Goal: Information Seeking & Learning: Learn about a topic

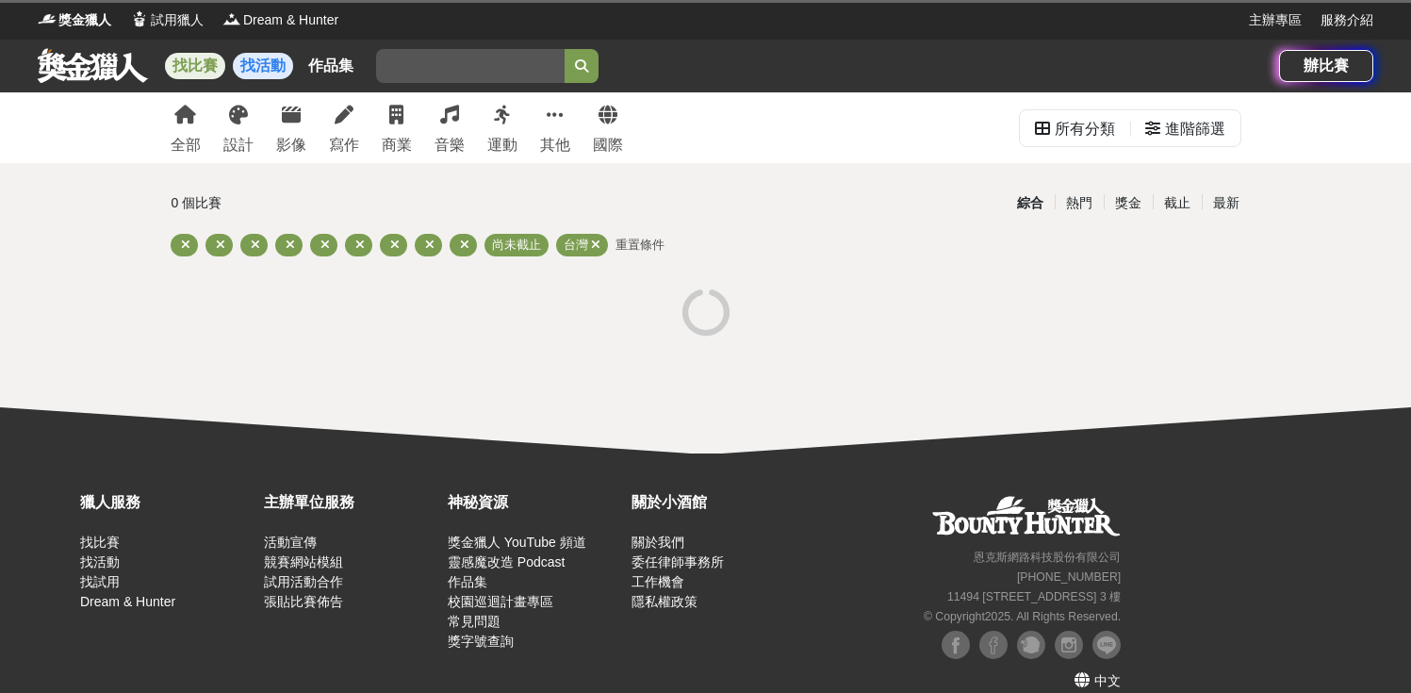
click at [277, 54] on link "找活動" at bounding box center [263, 66] width 60 height 26
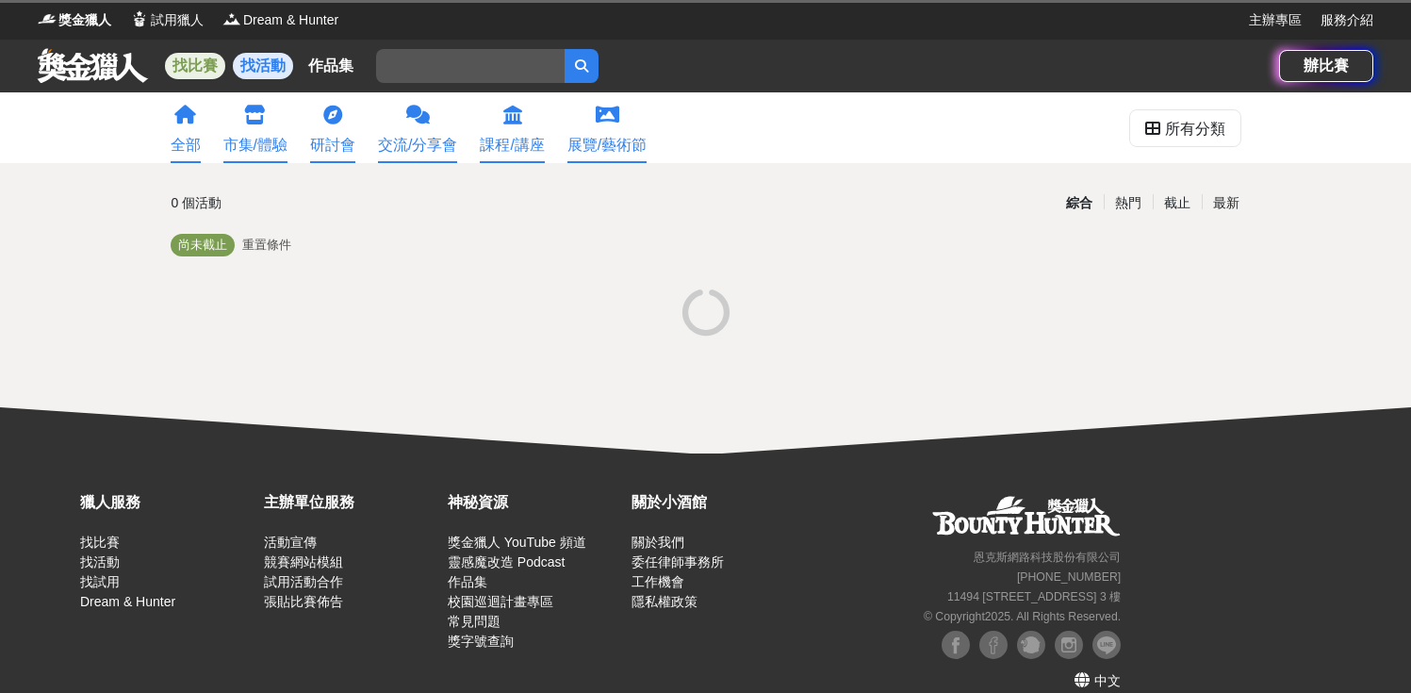
click at [217, 58] on link "找比賽" at bounding box center [195, 66] width 60 height 26
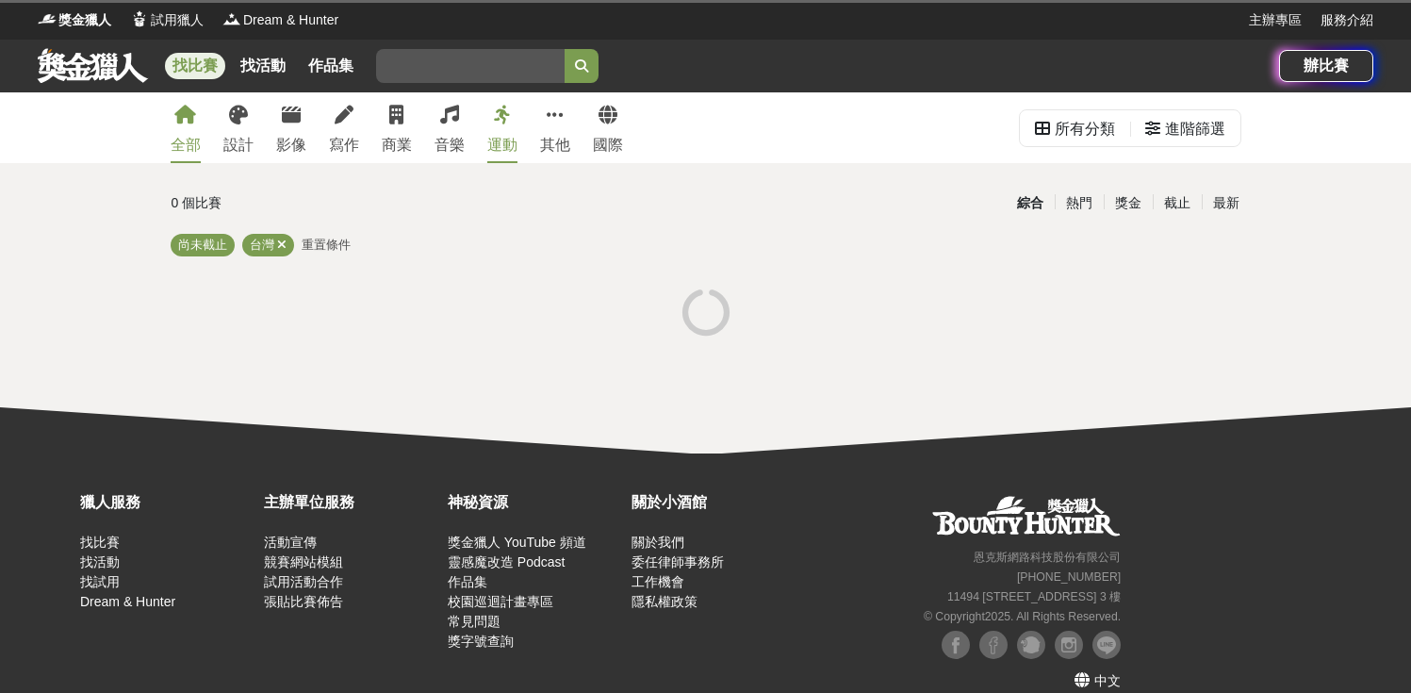
click at [708, 80] on div "找比賽 找活動 作品集" at bounding box center [658, 66] width 1241 height 53
click at [613, 125] on link "國際" at bounding box center [608, 127] width 30 height 71
click at [196, 135] on div "全部" at bounding box center [186, 145] width 30 height 23
click at [506, 124] on link "運動" at bounding box center [502, 127] width 30 height 71
